Goal: Task Accomplishment & Management: Manage account settings

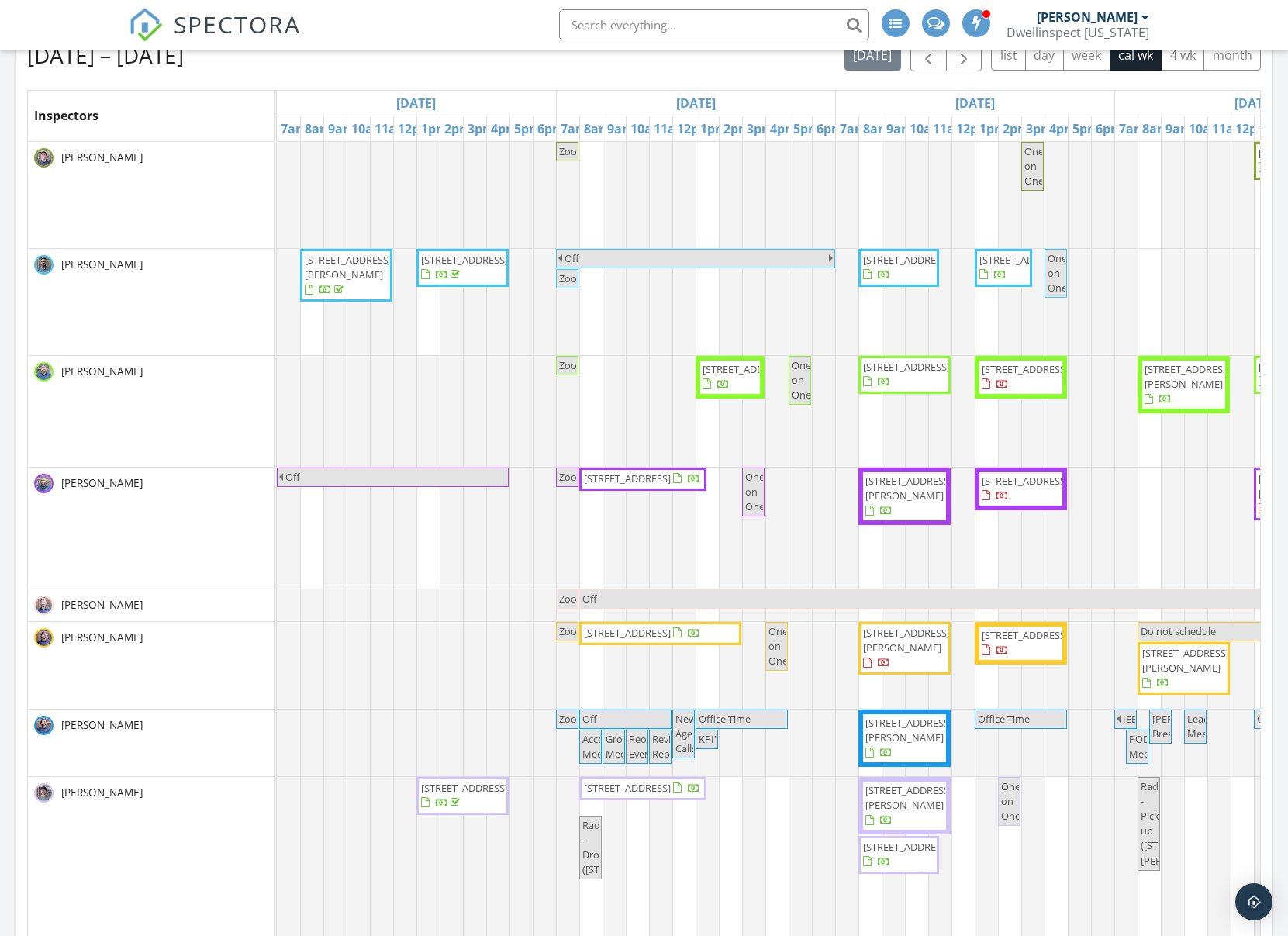
scroll to position [702, 0]
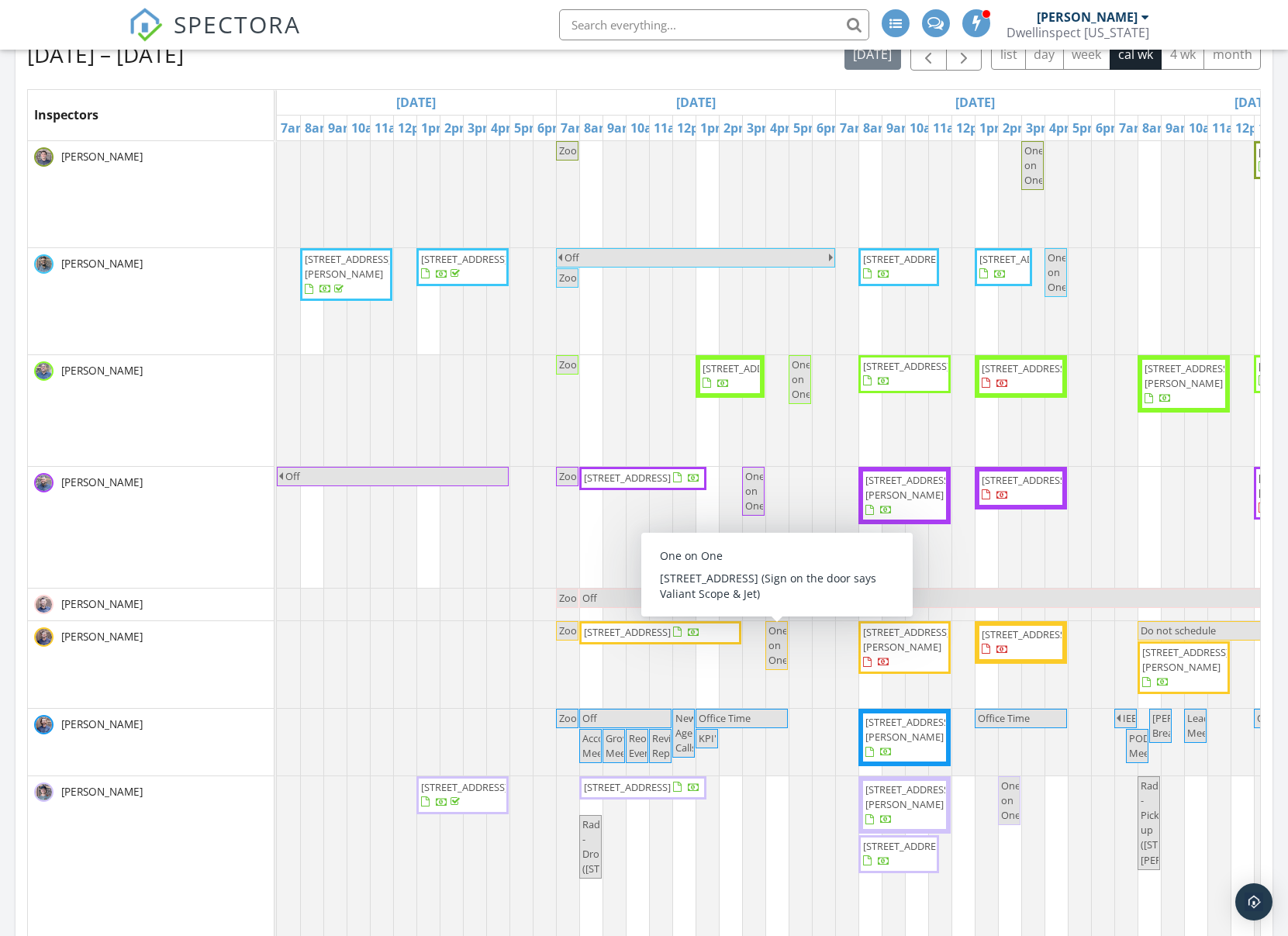
click at [780, 641] on span "One on One" at bounding box center [778, 644] width 20 height 43
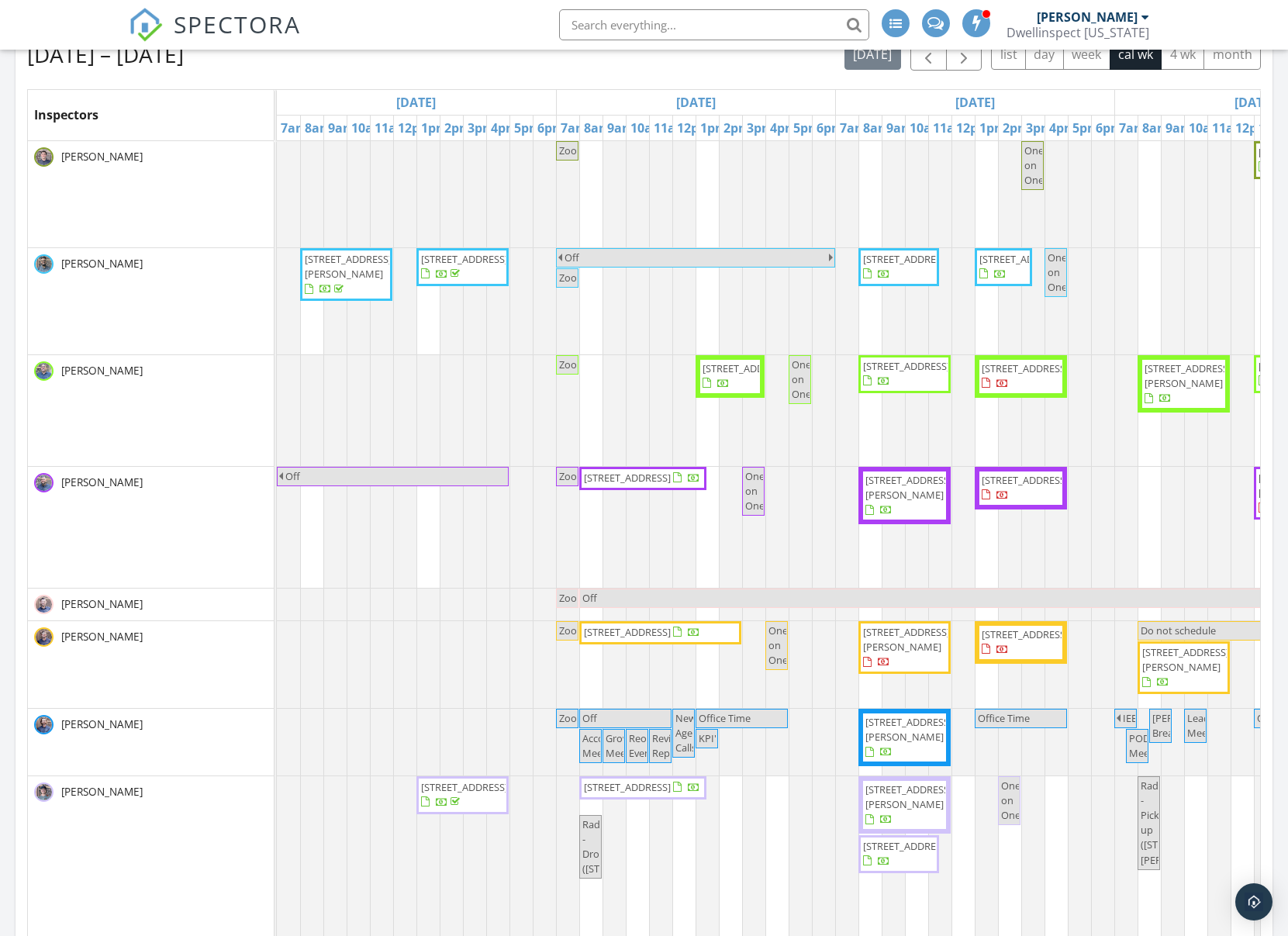
click at [777, 695] on div at bounding box center [644, 468] width 1288 height 936
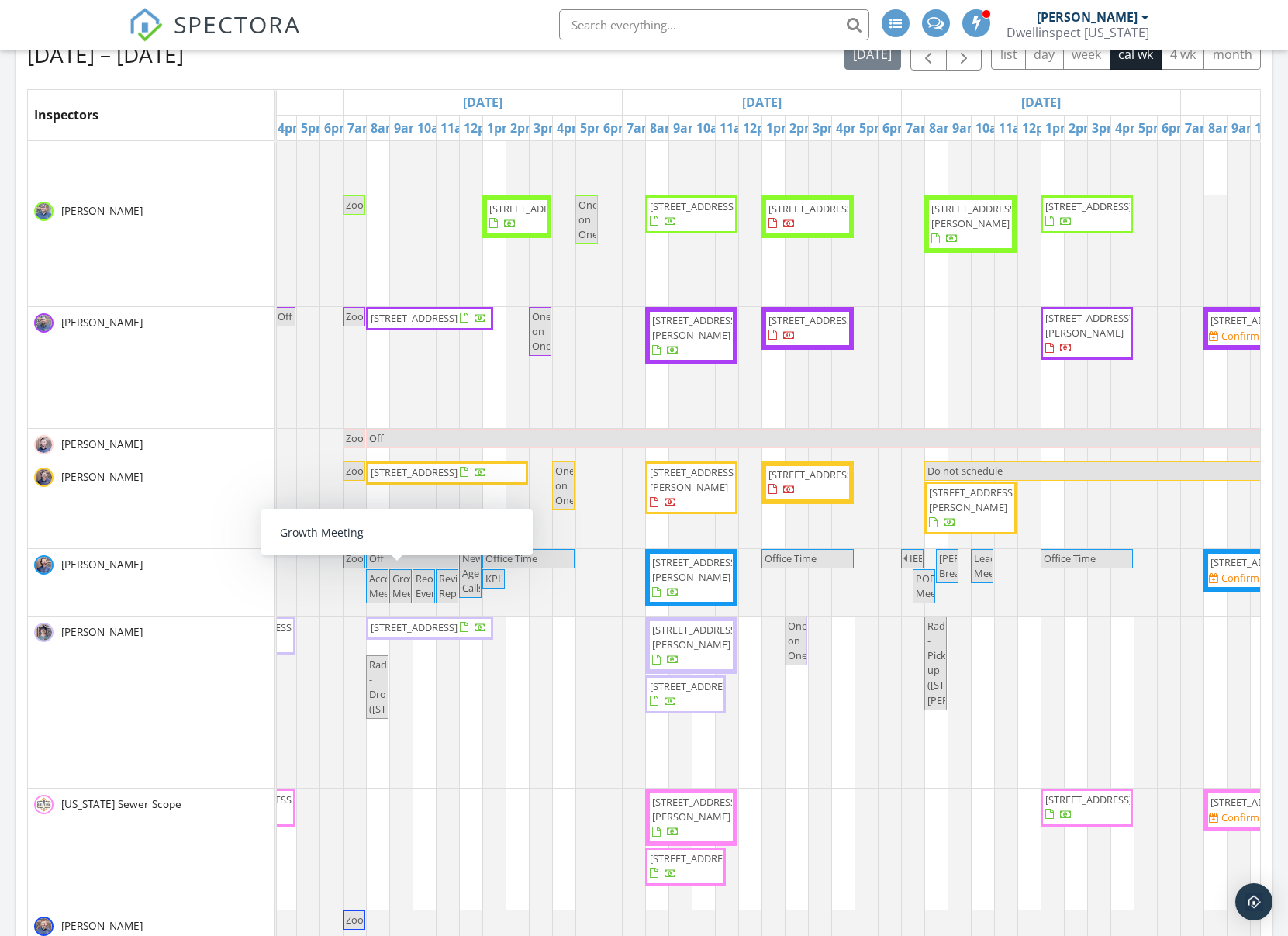
scroll to position [0, 219]
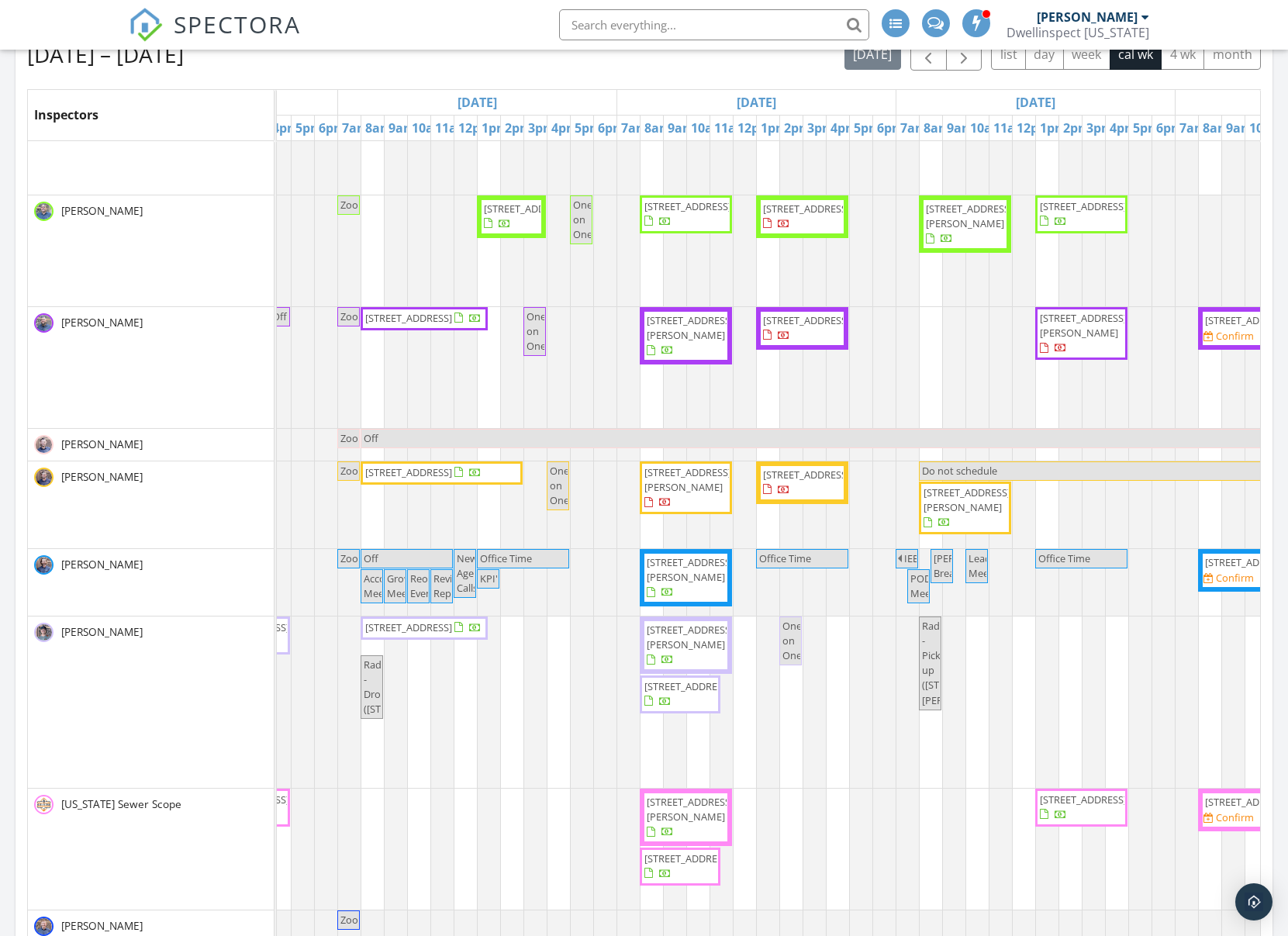
click at [792, 643] on span "One on One" at bounding box center [792, 640] width 20 height 43
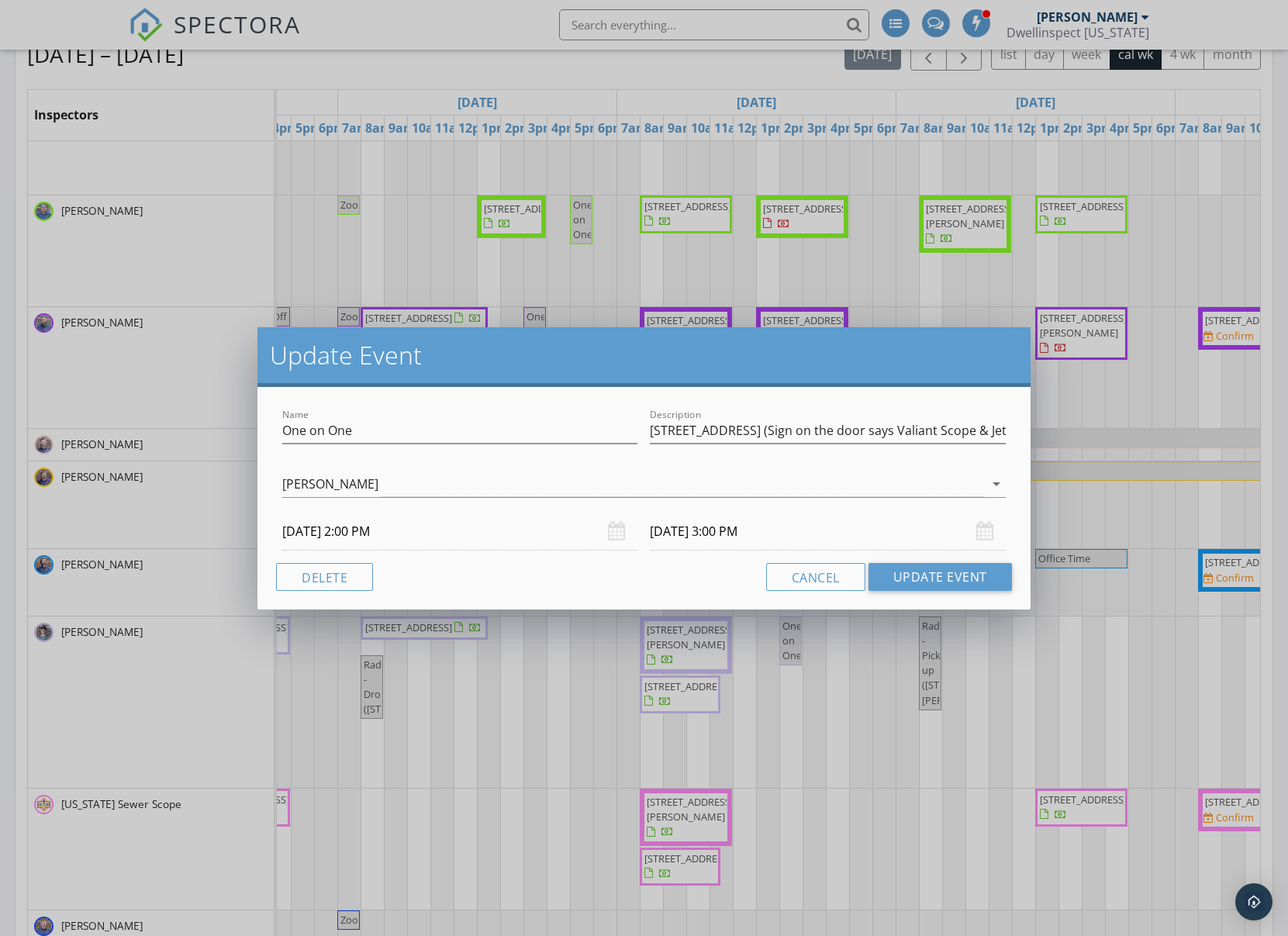
click at [796, 724] on div "Update Event Name One on One Description 7302 E Helm Dr, # 1005, Scottsdale, AZ…" at bounding box center [644, 468] width 1288 height 936
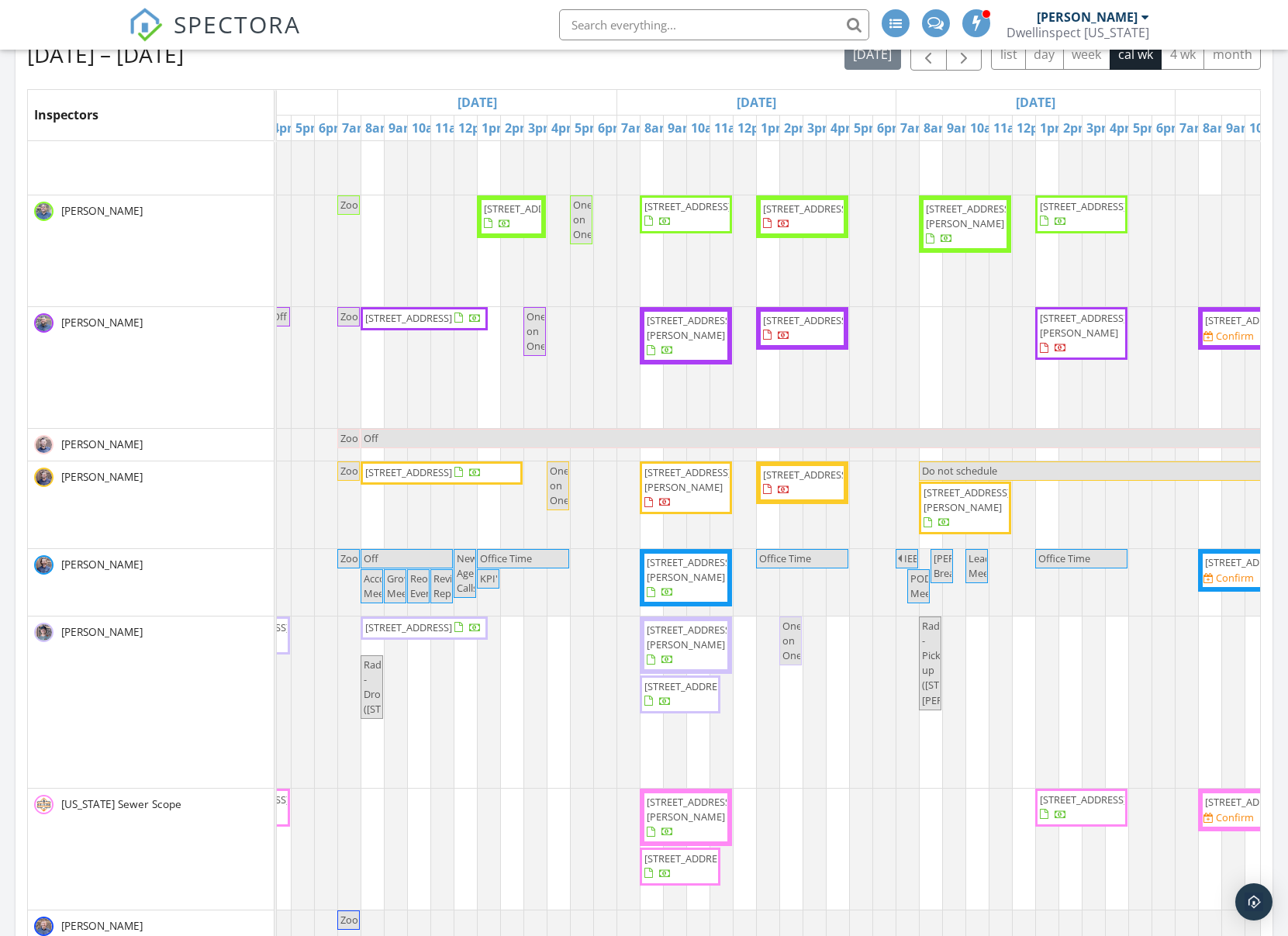
click at [58, 592] on div at bounding box center [58, 582] width 0 height 67
click at [58, 613] on div at bounding box center [58, 582] width 0 height 67
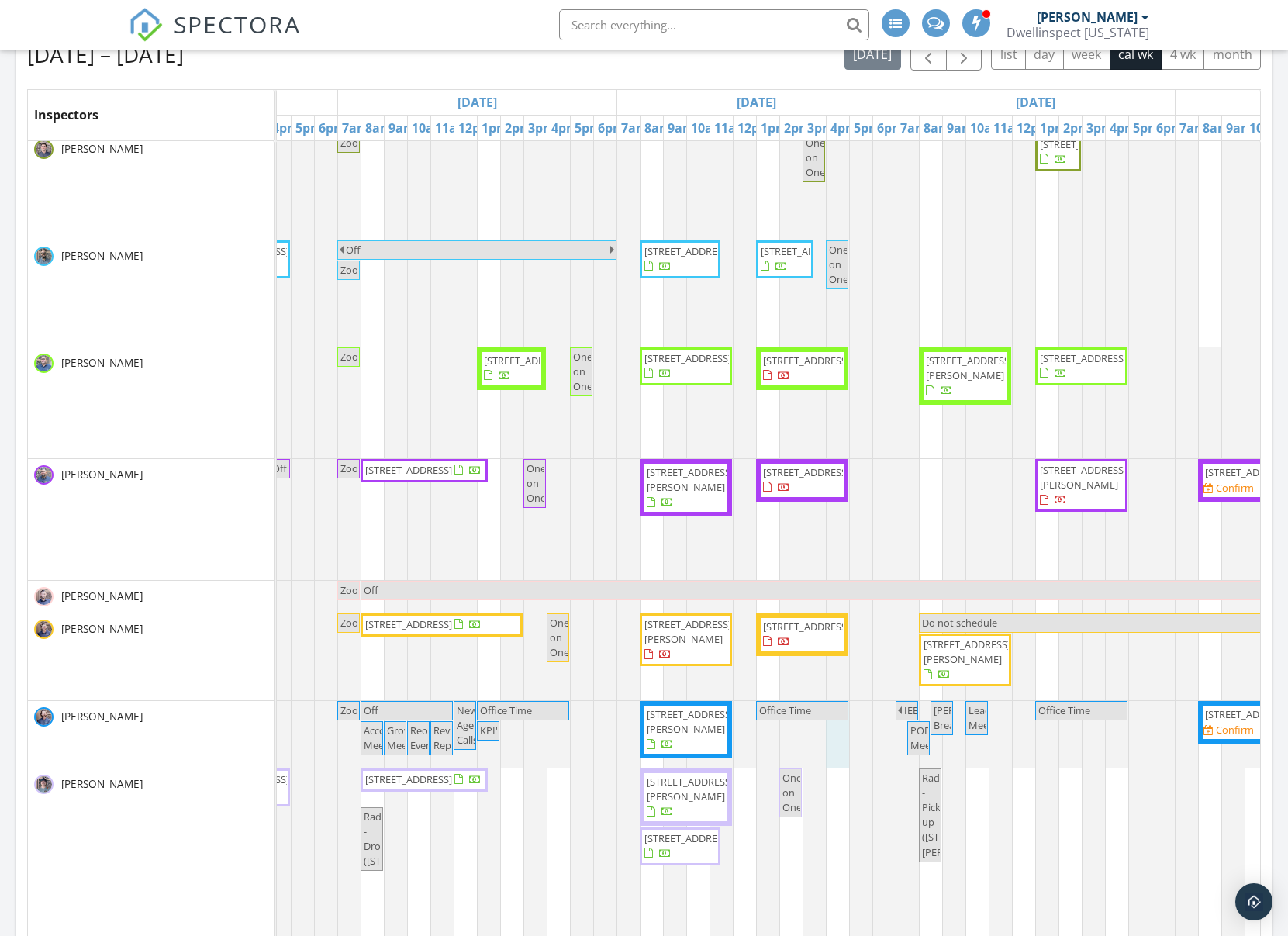
scroll to position [0, 0]
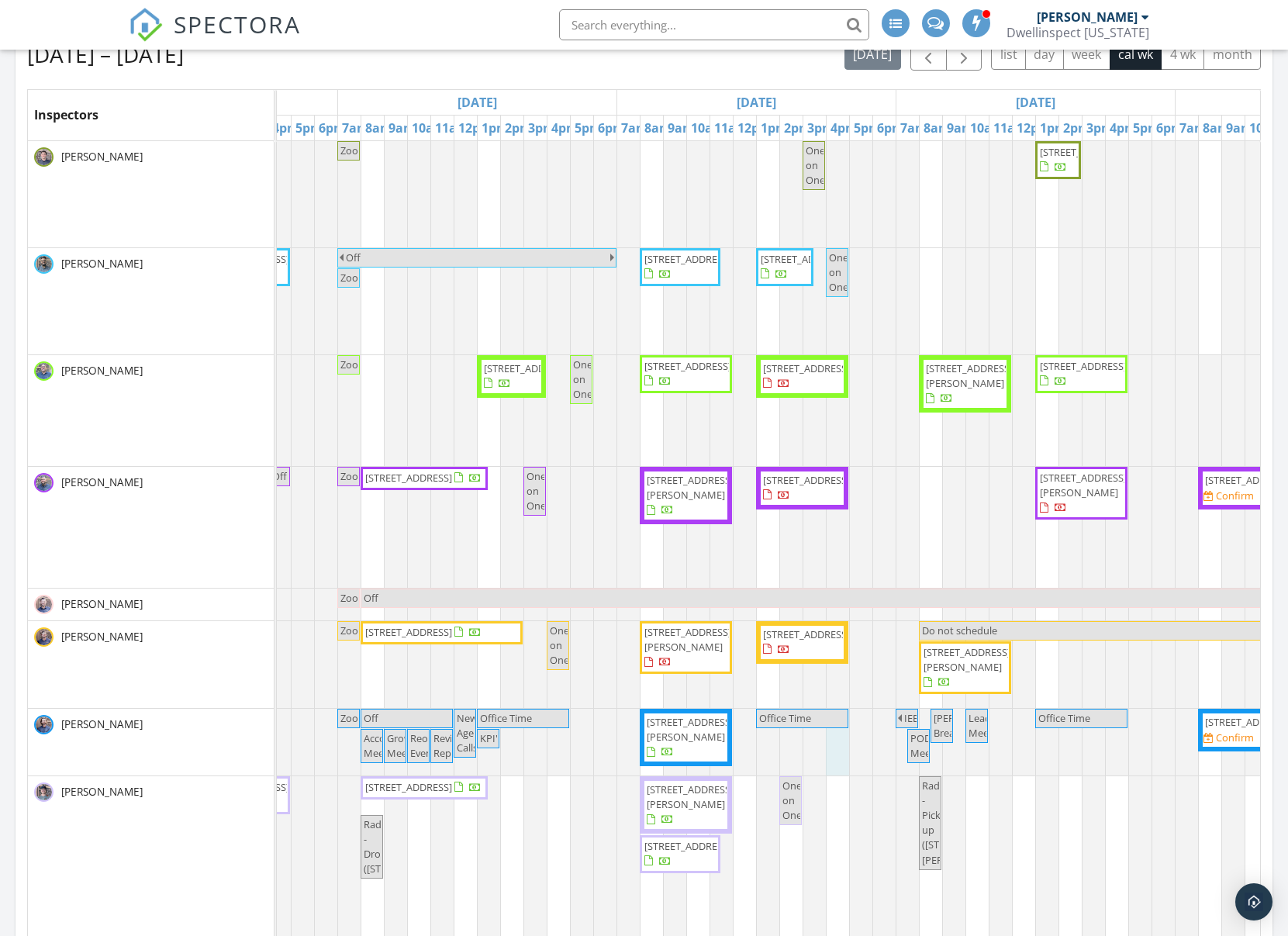
click at [812, 171] on span "One on One" at bounding box center [815, 164] width 20 height 43
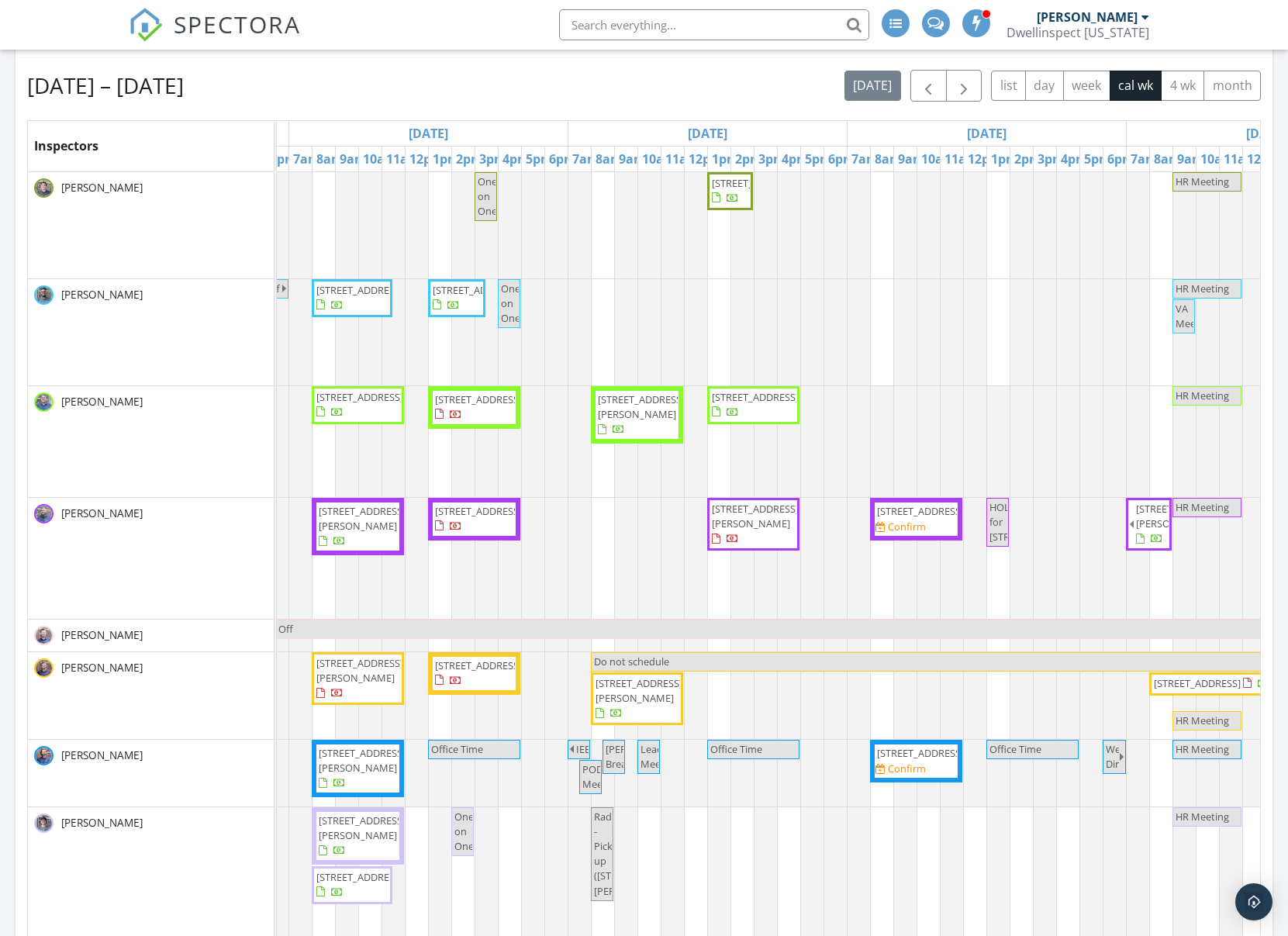
scroll to position [687, 0]
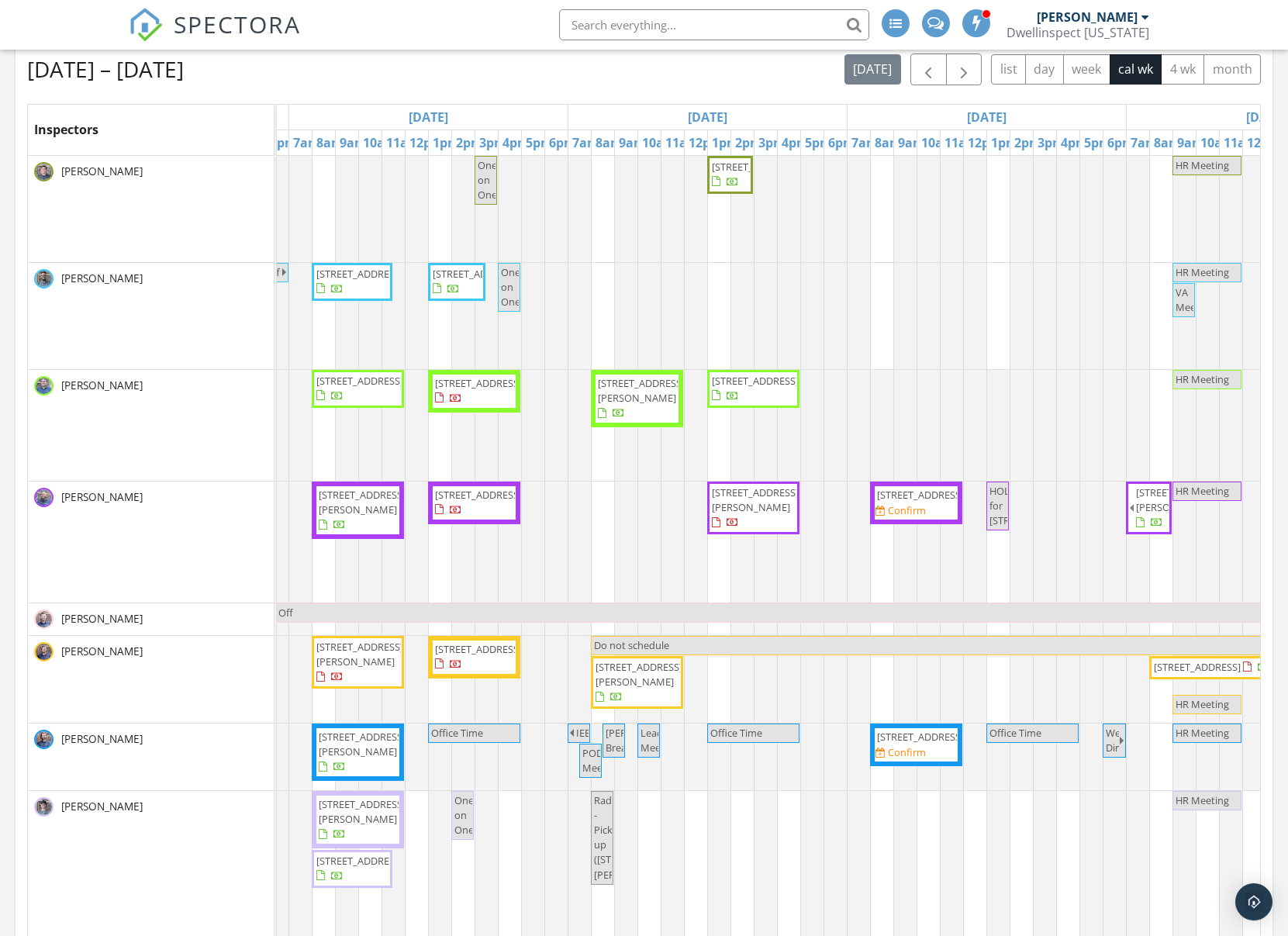
click at [683, 26] on input "text" at bounding box center [714, 24] width 310 height 31
paste input "[STREET_ADDRESS][PERSON_NAME]"
type input "[STREET_ADDRESS][PERSON_NAME]"
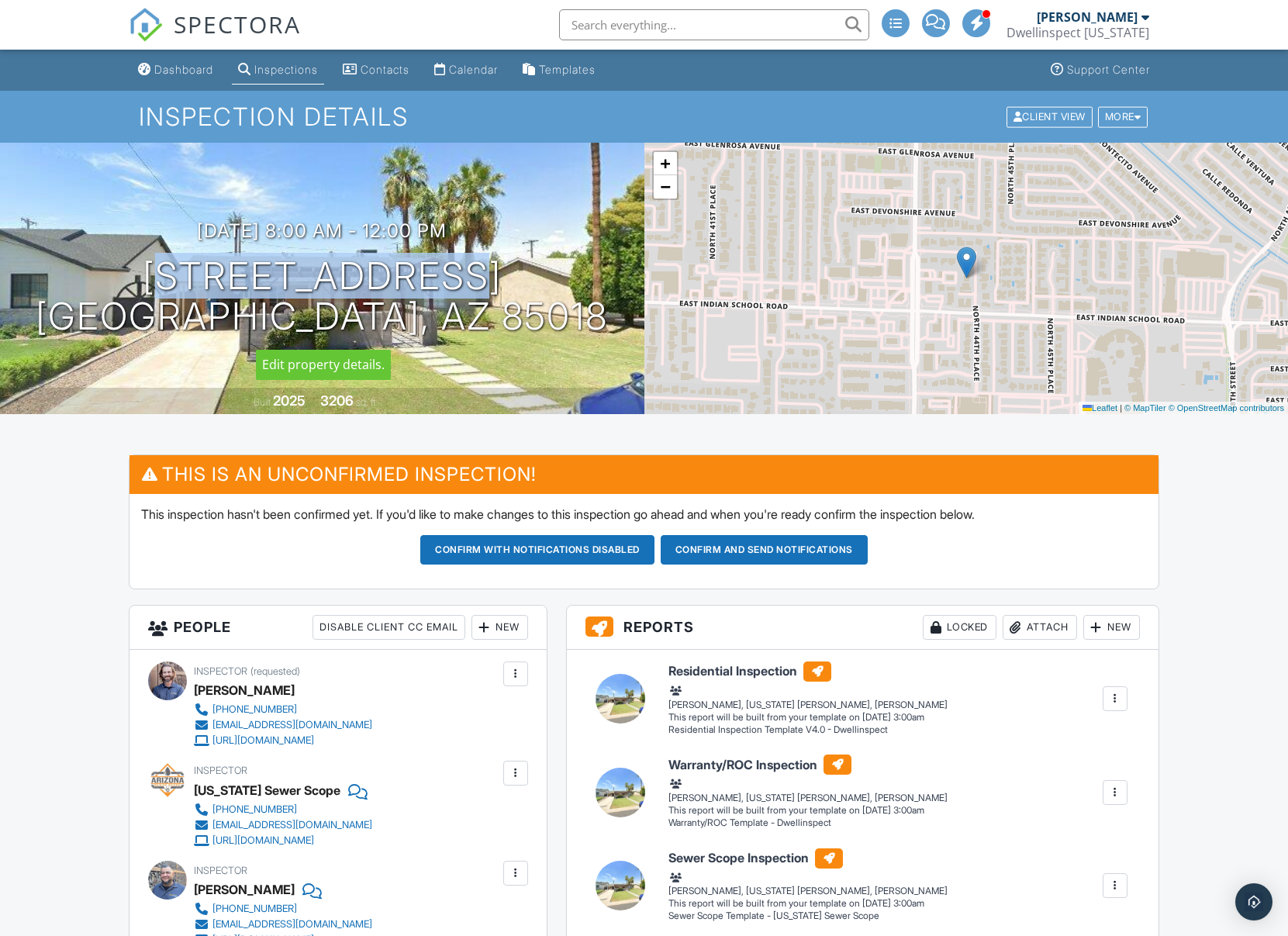
drag, startPoint x: 165, startPoint y: 276, endPoint x: 459, endPoint y: 282, distance: 294.1
click at [459, 284] on h1 "4120 N 44th Pl Phoenix, AZ 85018" at bounding box center [321, 297] width 572 height 82
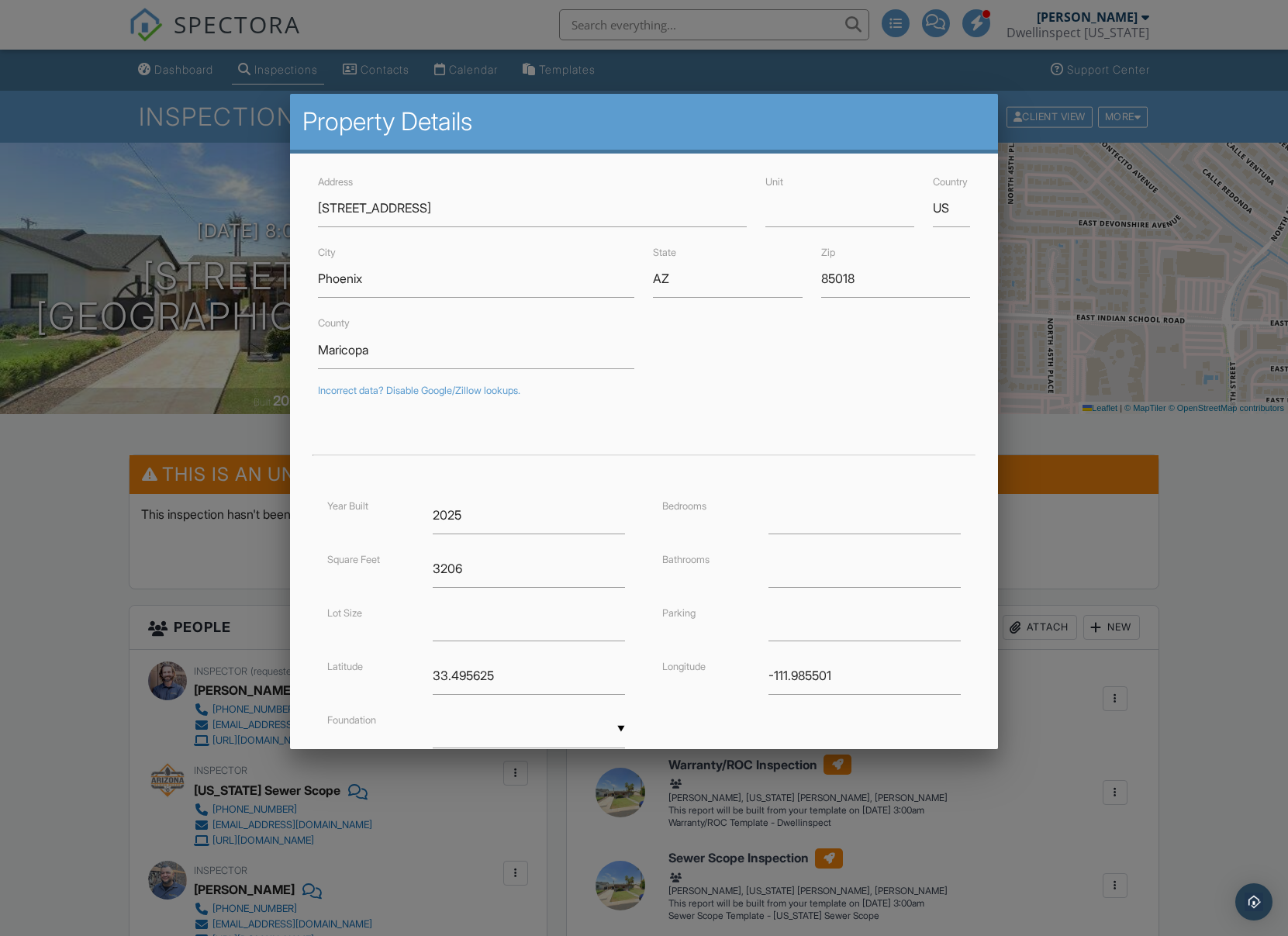
click at [72, 539] on div at bounding box center [644, 507] width 1288 height 1170
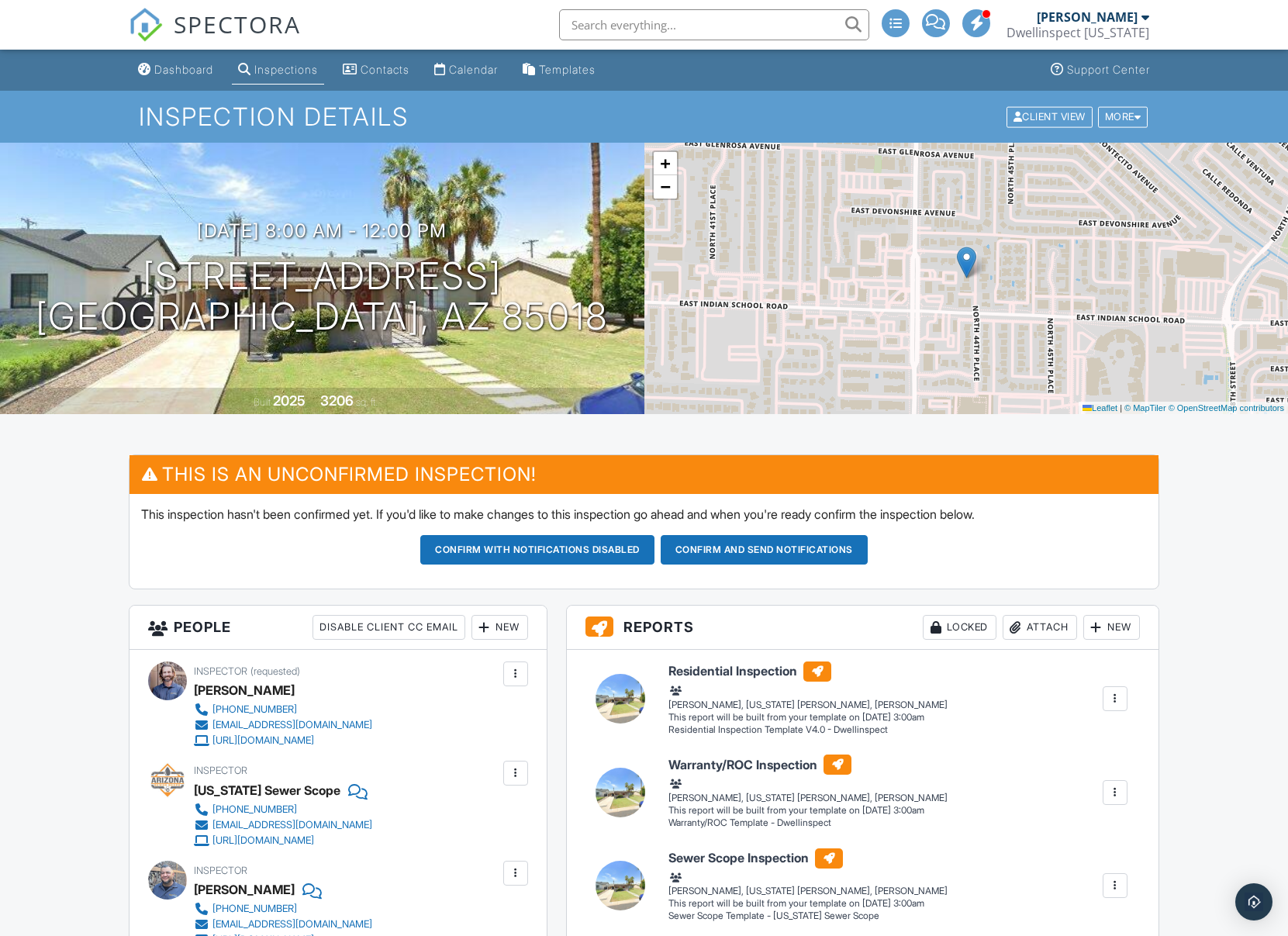
click at [506, 625] on div "New" at bounding box center [500, 628] width 57 height 25
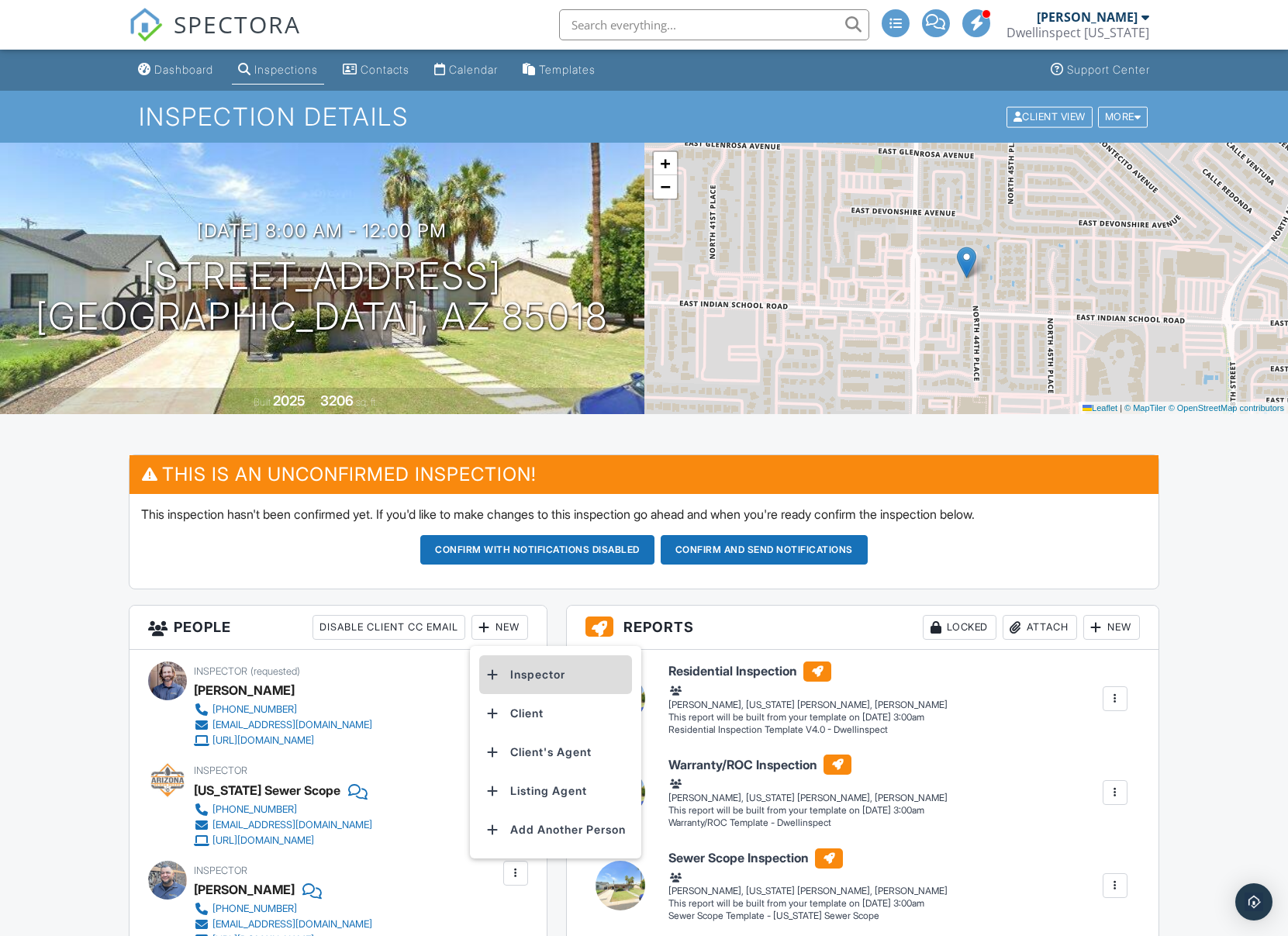
click at [532, 672] on li "Inspector" at bounding box center [555, 674] width 153 height 39
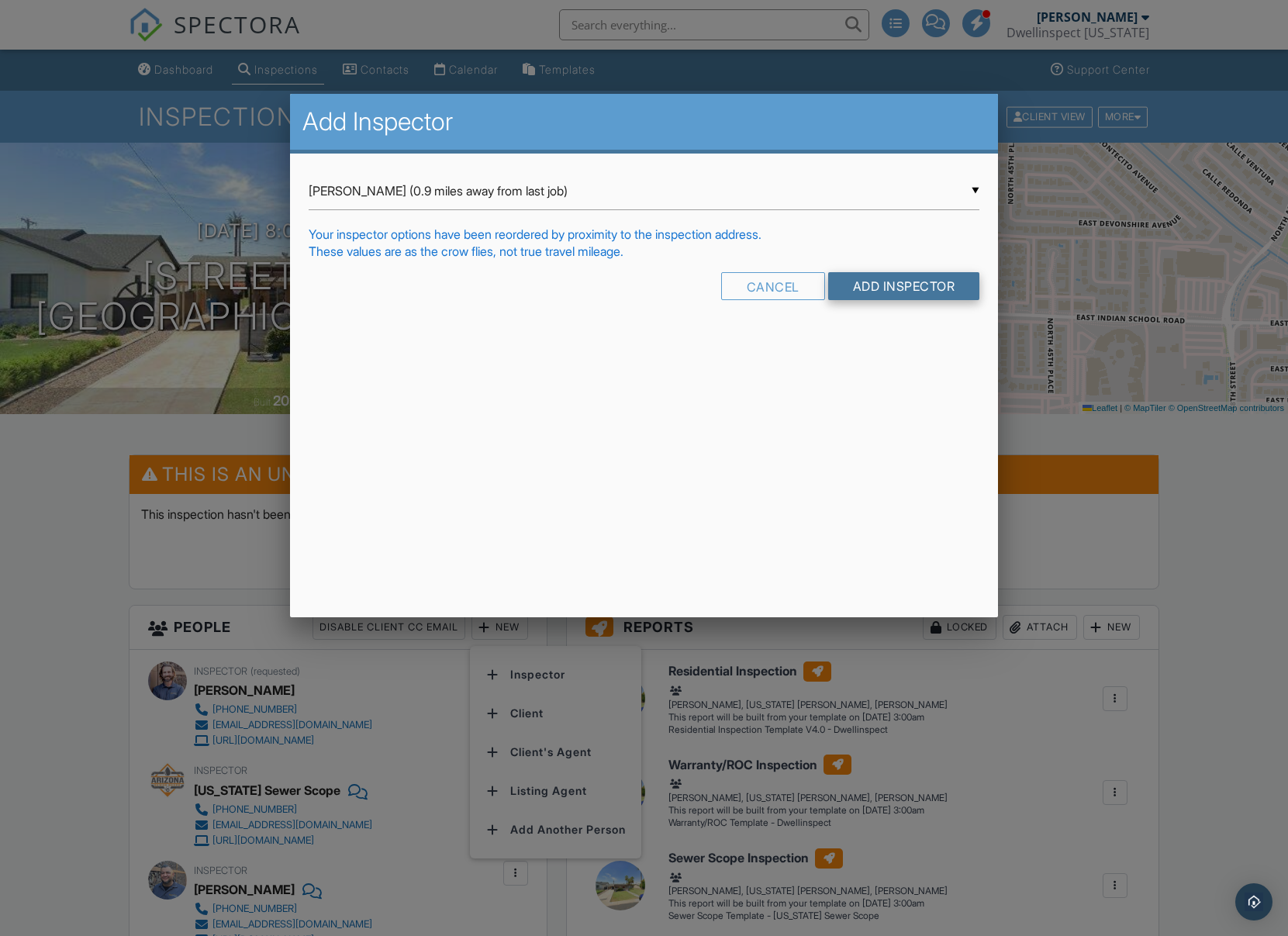
click at [888, 288] on input "Add Inspector" at bounding box center [904, 286] width 152 height 28
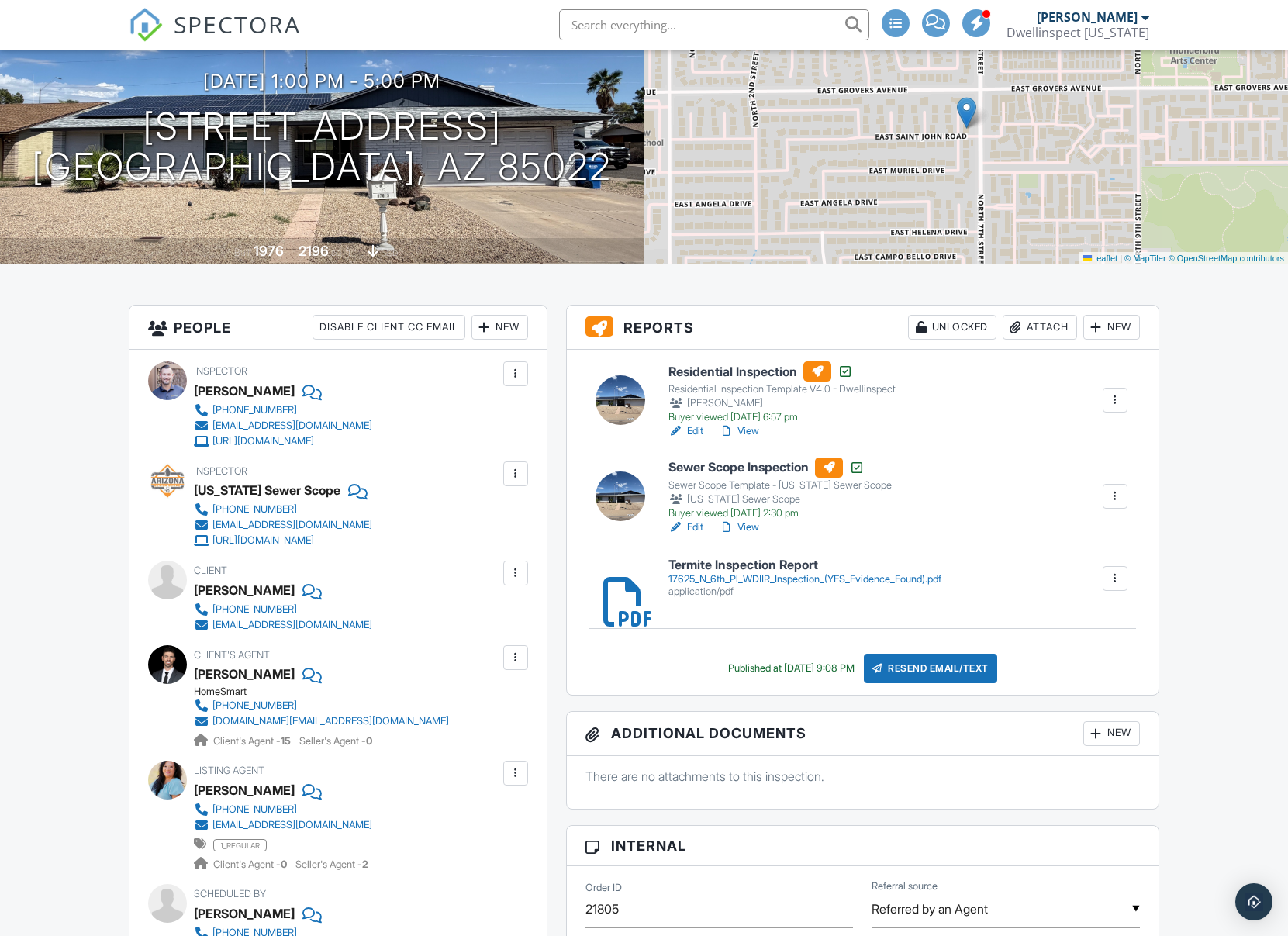
scroll to position [153, 0]
